Goal: Transaction & Acquisition: Download file/media

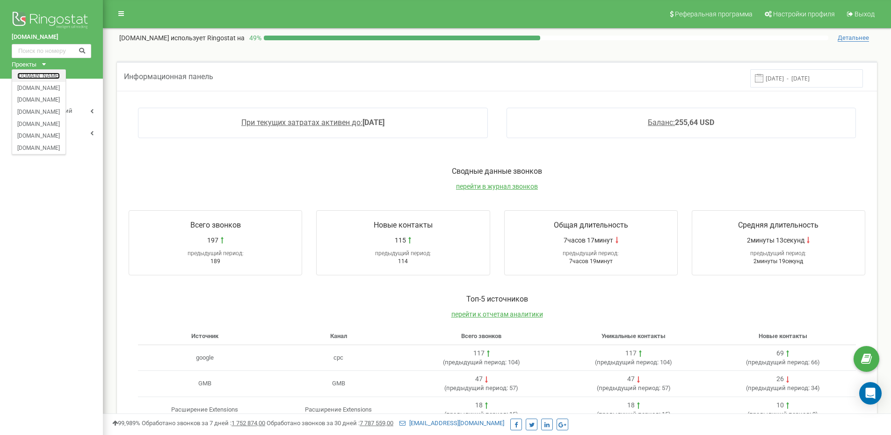
click at [27, 75] on link "[DOMAIN_NAME]" at bounding box center [38, 75] width 43 height 5
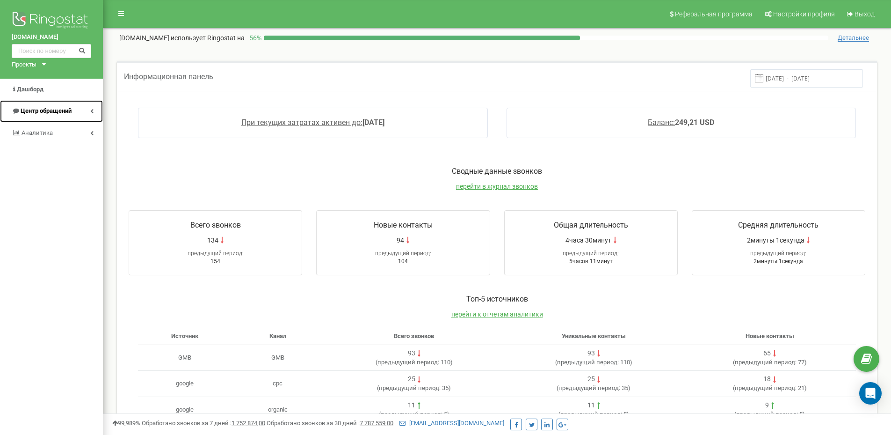
click at [47, 113] on span "Центр обращений" at bounding box center [46, 110] width 51 height 7
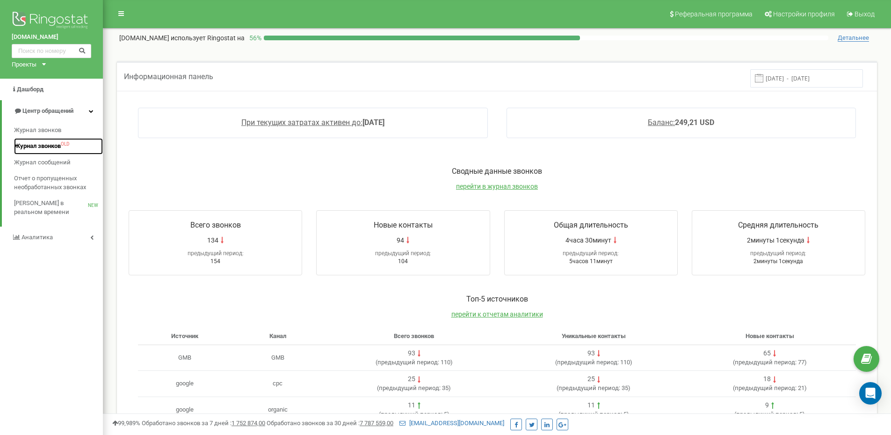
click at [51, 145] on span "Журнал звонков" at bounding box center [37, 146] width 47 height 9
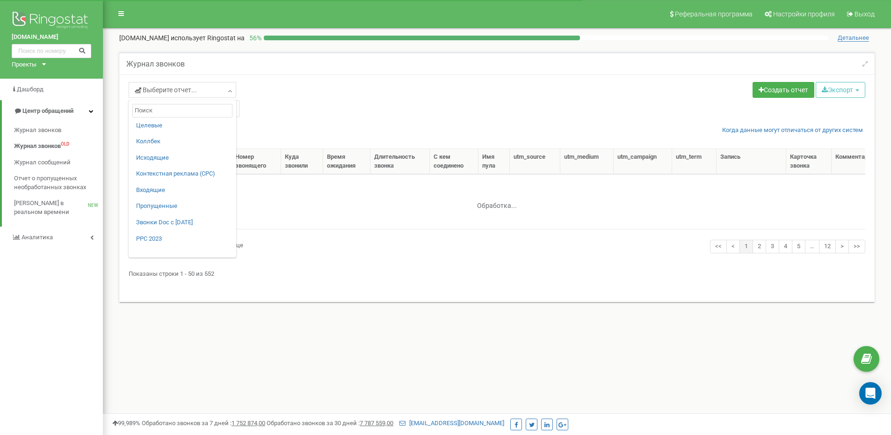
select select "50"
click at [166, 237] on link "PPC 2023" at bounding box center [182, 238] width 93 height 9
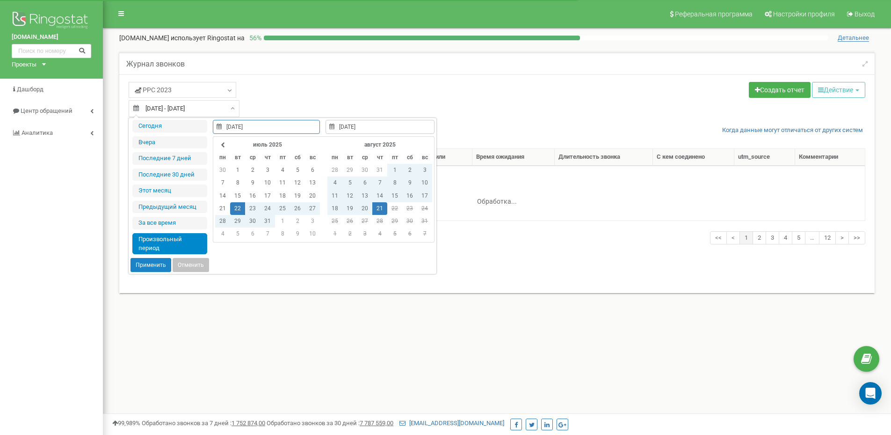
select select "50"
type input "20.08.2025"
type input "15.08.2025"
type input "21.08.2025"
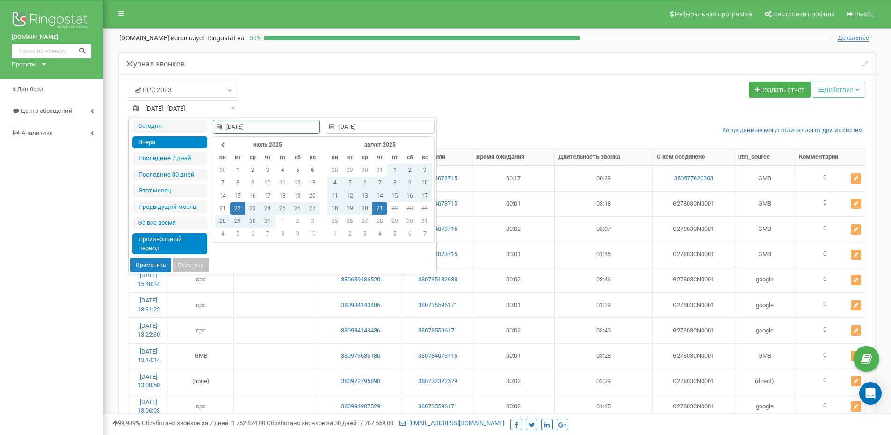
type input "20.08.2025"
click at [151, 144] on li "Вчера" at bounding box center [169, 142] width 75 height 13
type input "20.08.2025 - 20.08.2025"
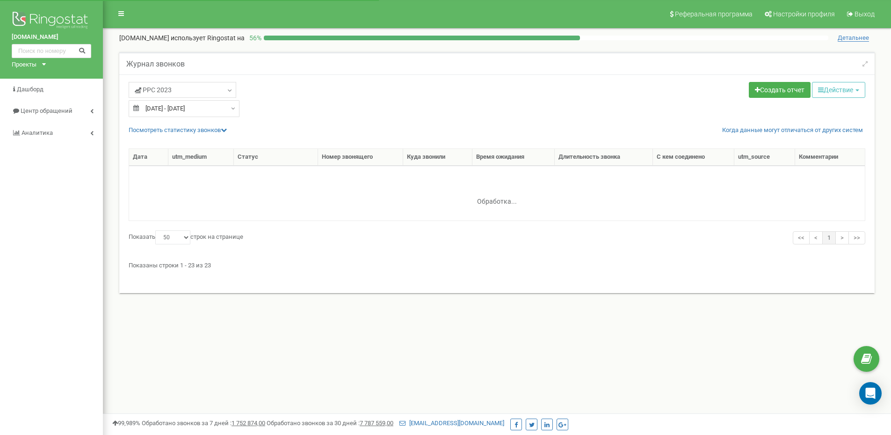
select select "50"
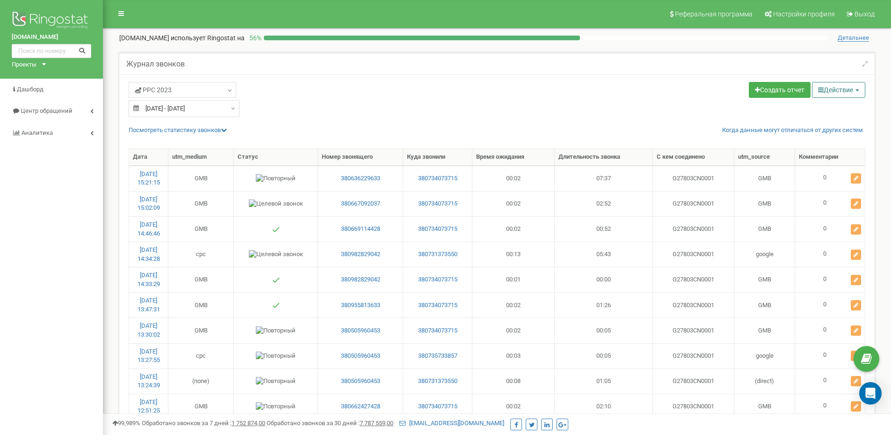
click at [818, 95] on button "Действие" at bounding box center [838, 90] width 53 height 16
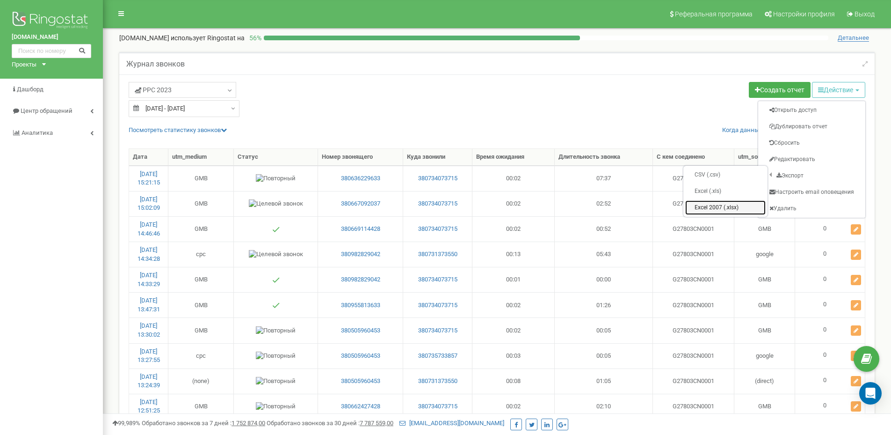
click at [725, 203] on link "Excel 2007 (.xlsx)" at bounding box center [725, 207] width 80 height 15
